Goal: Task Accomplishment & Management: Manage account settings

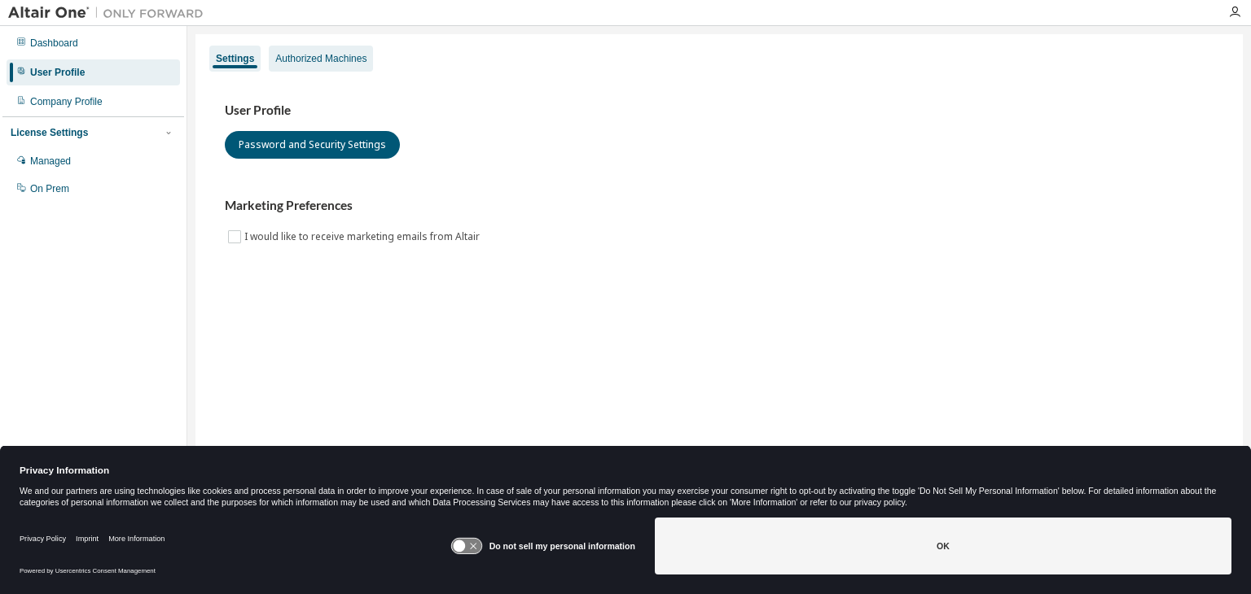
click at [313, 63] on div "Authorized Machines" at bounding box center [320, 58] width 91 height 13
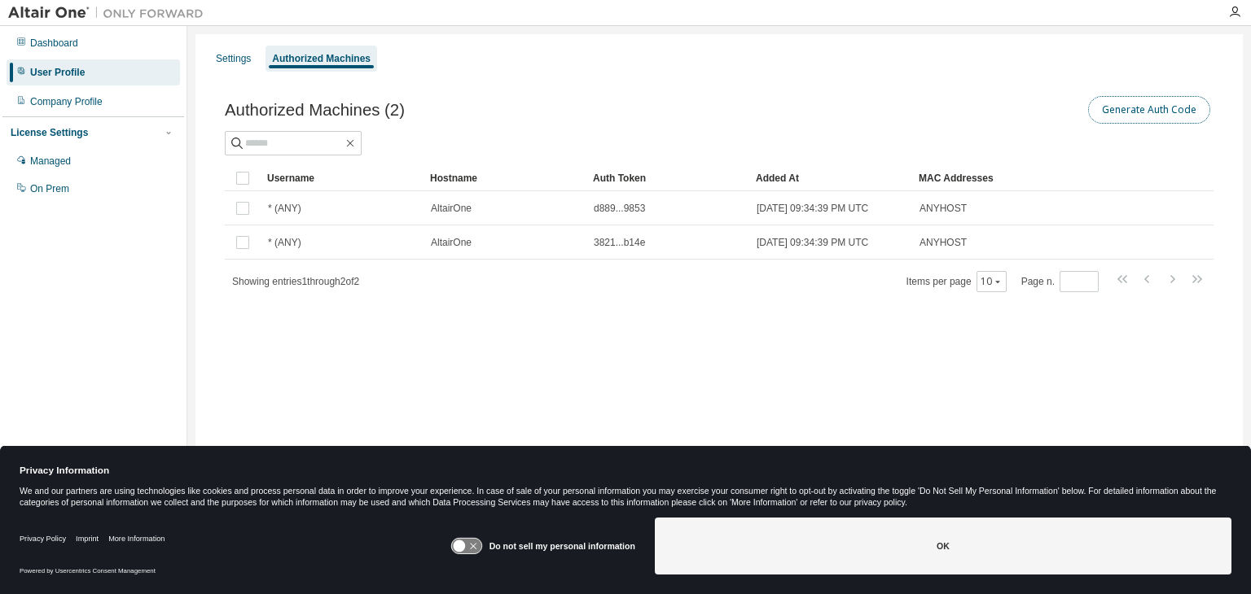
click at [1147, 116] on button "Generate Auth Code" at bounding box center [1149, 110] width 122 height 28
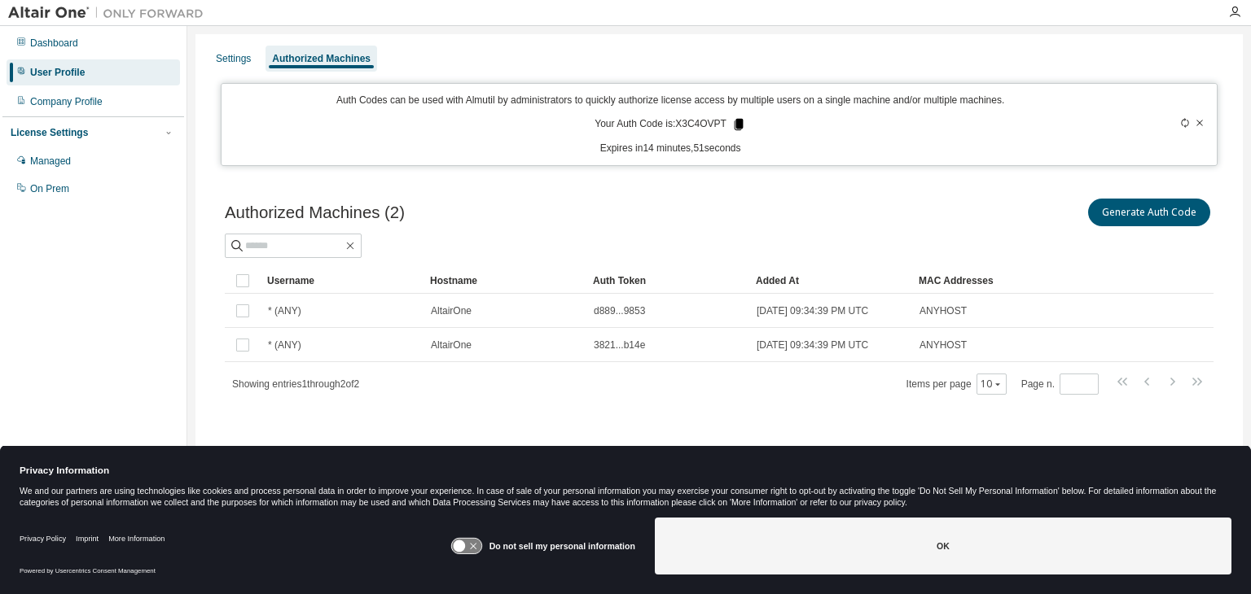
click at [735, 126] on icon at bounding box center [739, 124] width 9 height 11
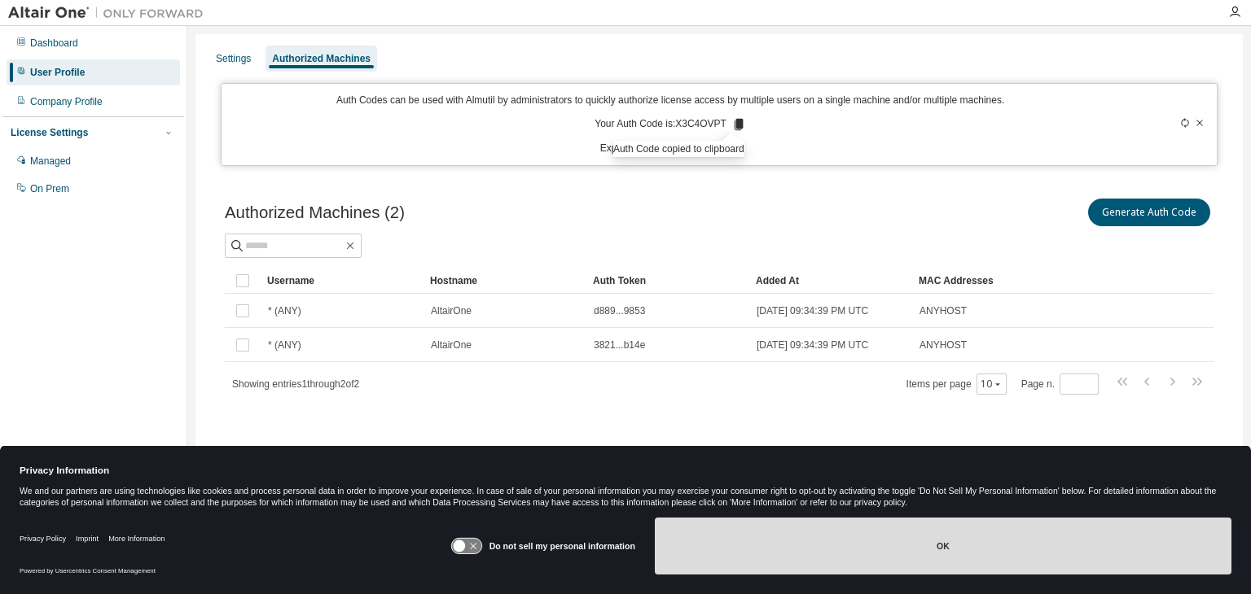
click at [965, 535] on button "OK" at bounding box center [943, 546] width 577 height 57
